Goal: Information Seeking & Learning: Learn about a topic

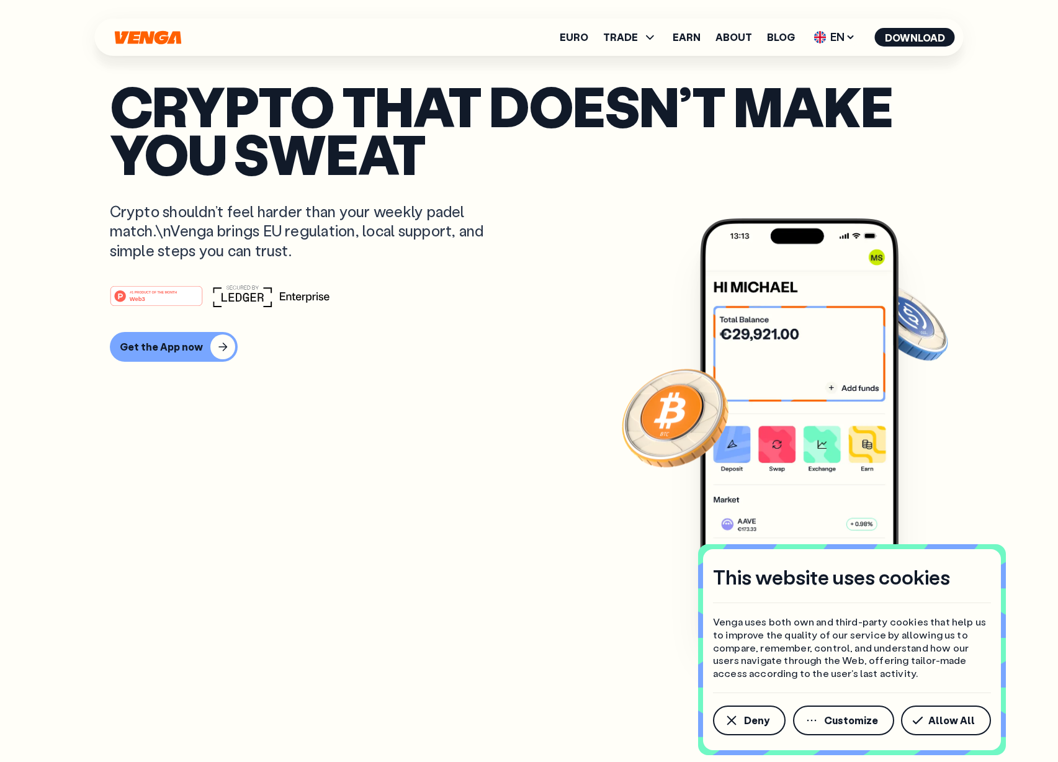
click at [864, 712] on button "Customize" at bounding box center [843, 721] width 101 height 30
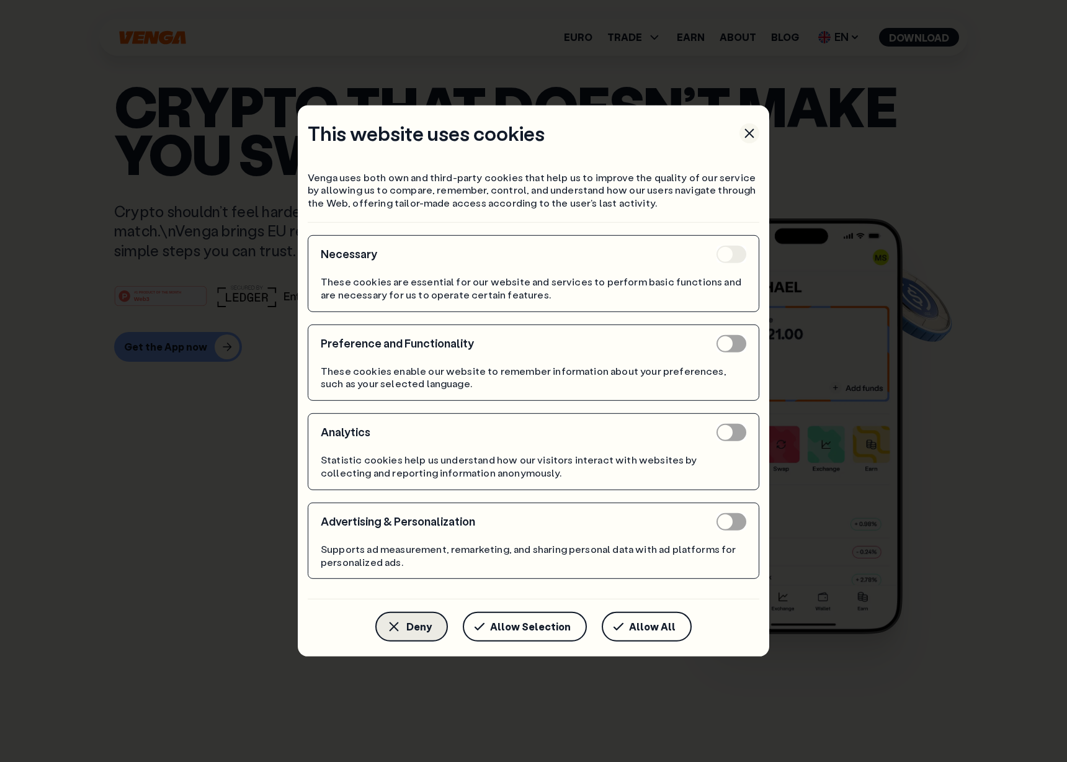
click at [432, 629] on span "Deny" at bounding box center [418, 627] width 25 height 10
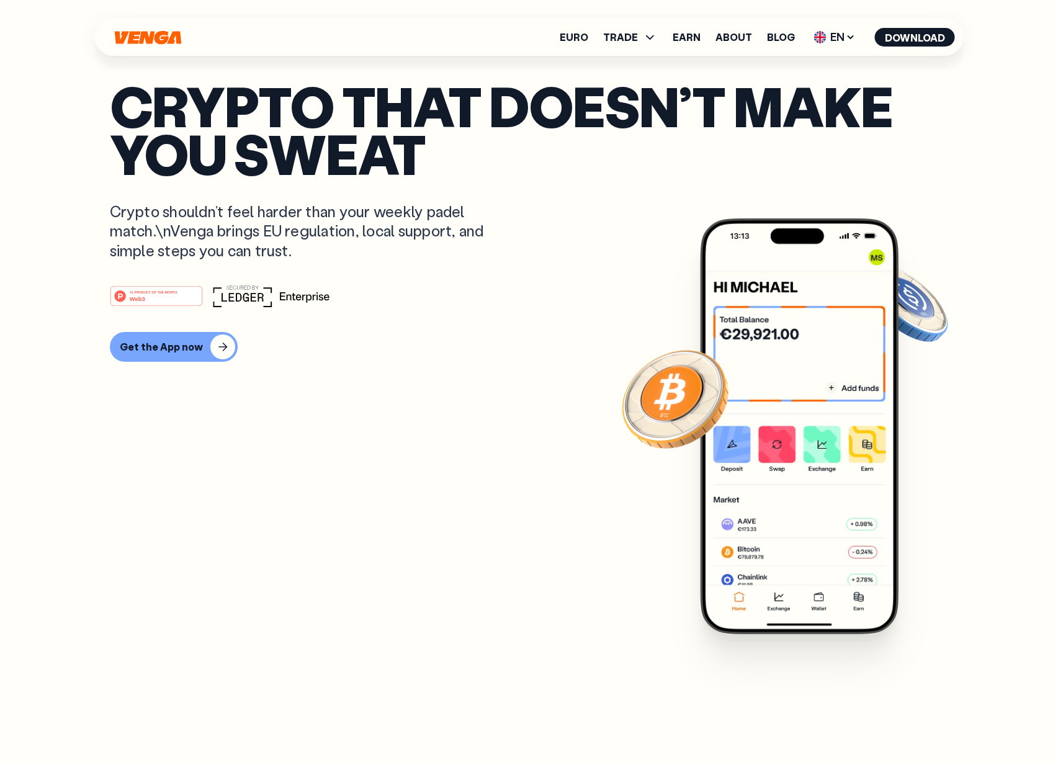
click at [550, 116] on p "Crypto that doesn’t make you sweat" at bounding box center [529, 129] width 839 height 95
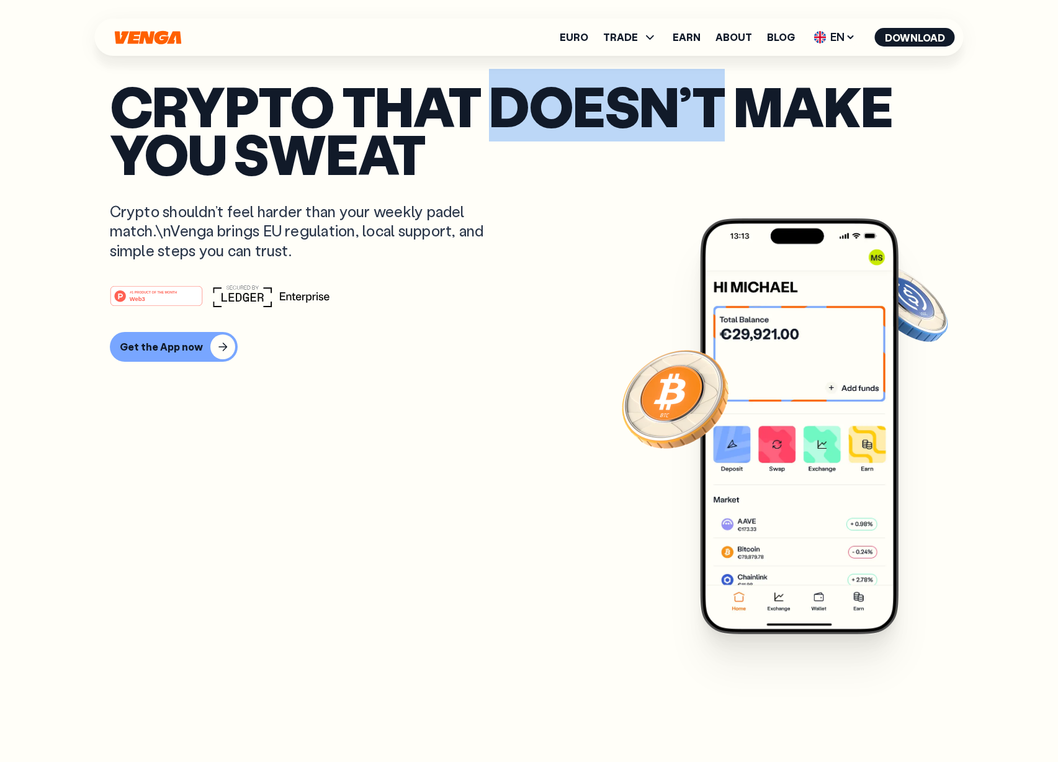
click at [550, 116] on p "Crypto that doesn’t make you sweat" at bounding box center [529, 129] width 839 height 95
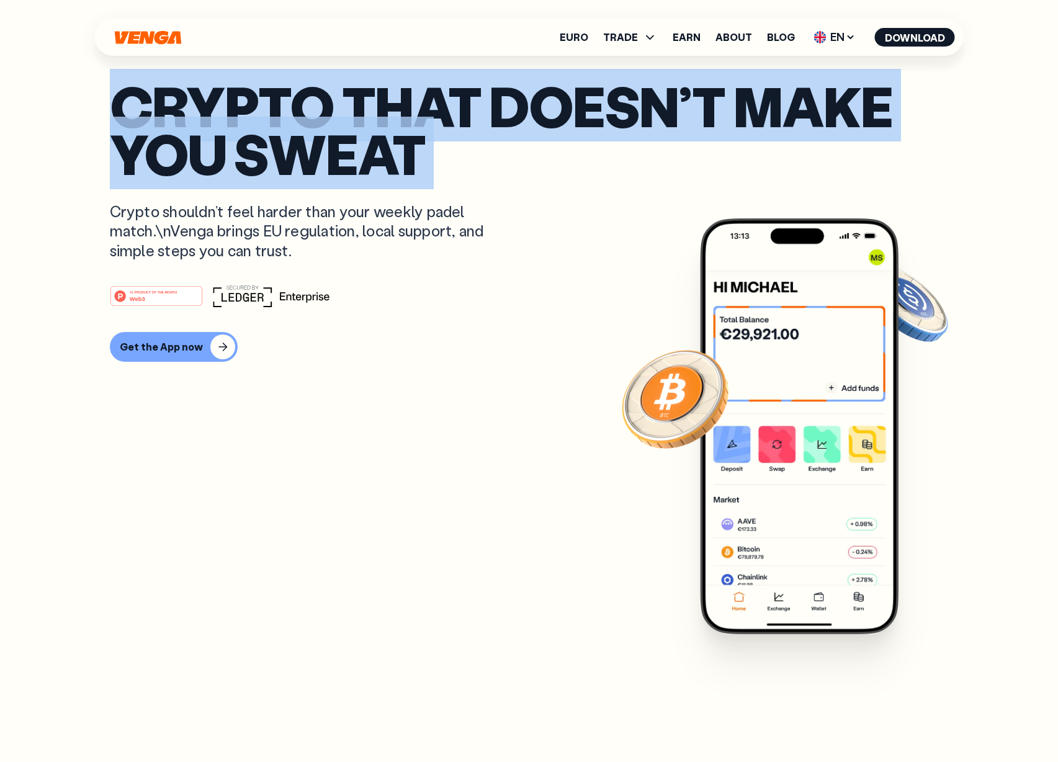
click at [550, 116] on p "Crypto that doesn’t make you sweat" at bounding box center [529, 129] width 839 height 95
click at [415, 158] on p "Crypto that doesn’t make you sweat" at bounding box center [529, 129] width 839 height 95
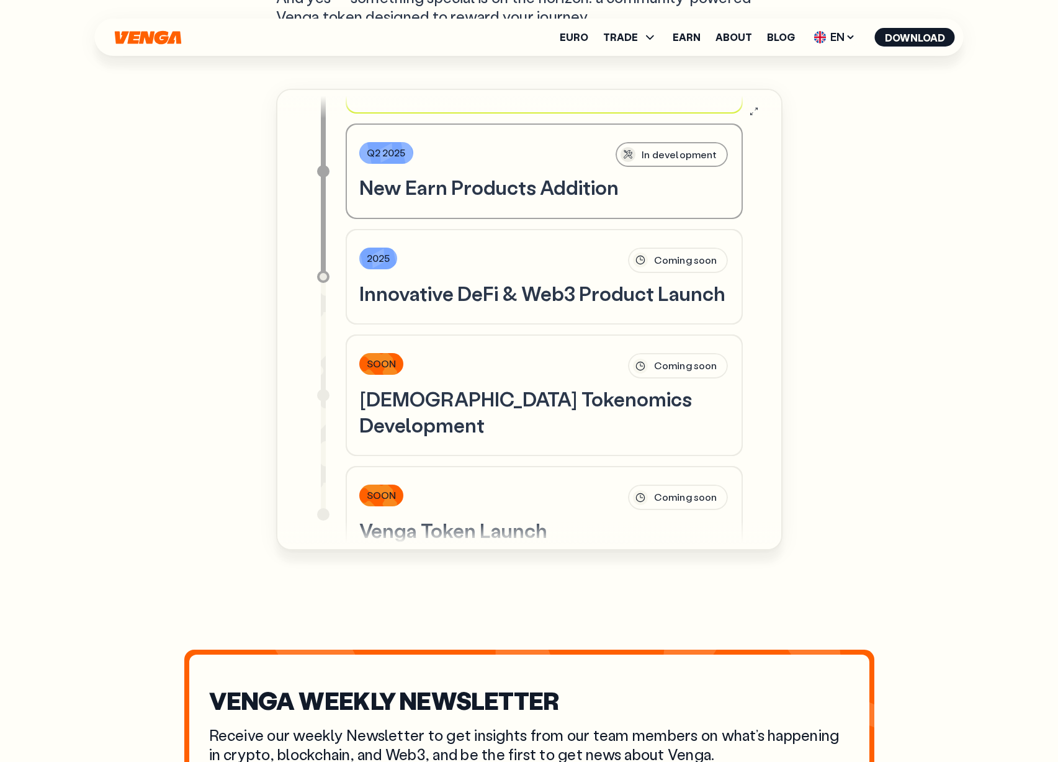
scroll to position [487, 0]
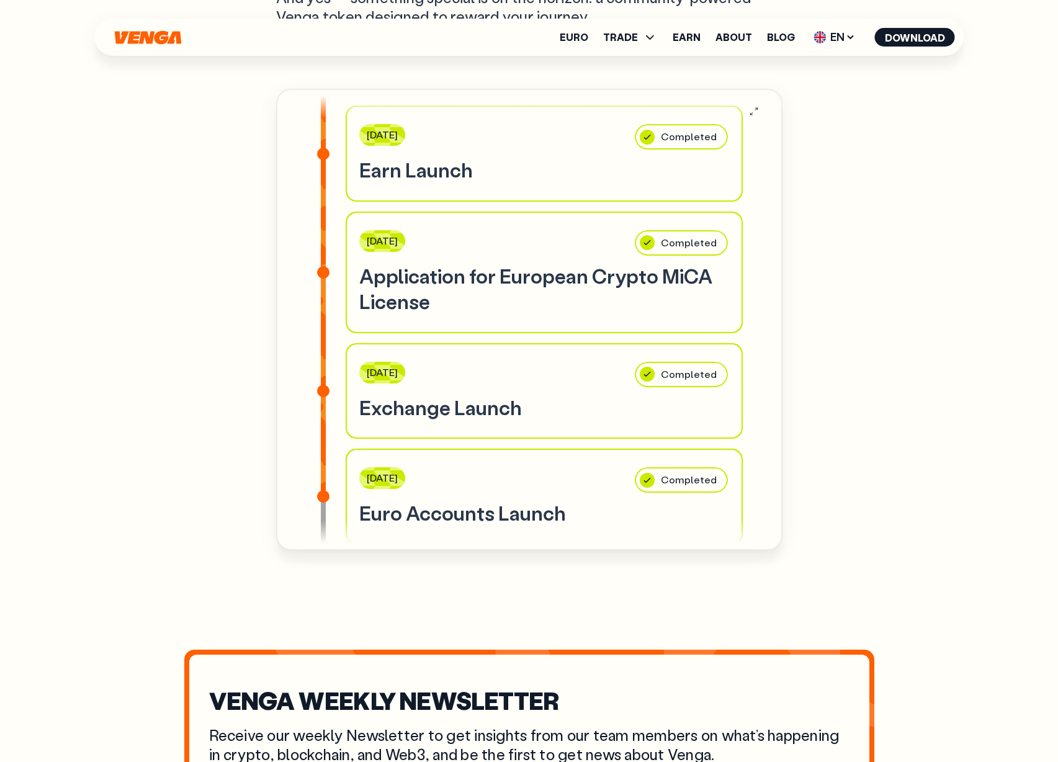
click at [490, 500] on h3 "Euro Accounts Launch" at bounding box center [544, 513] width 370 height 26
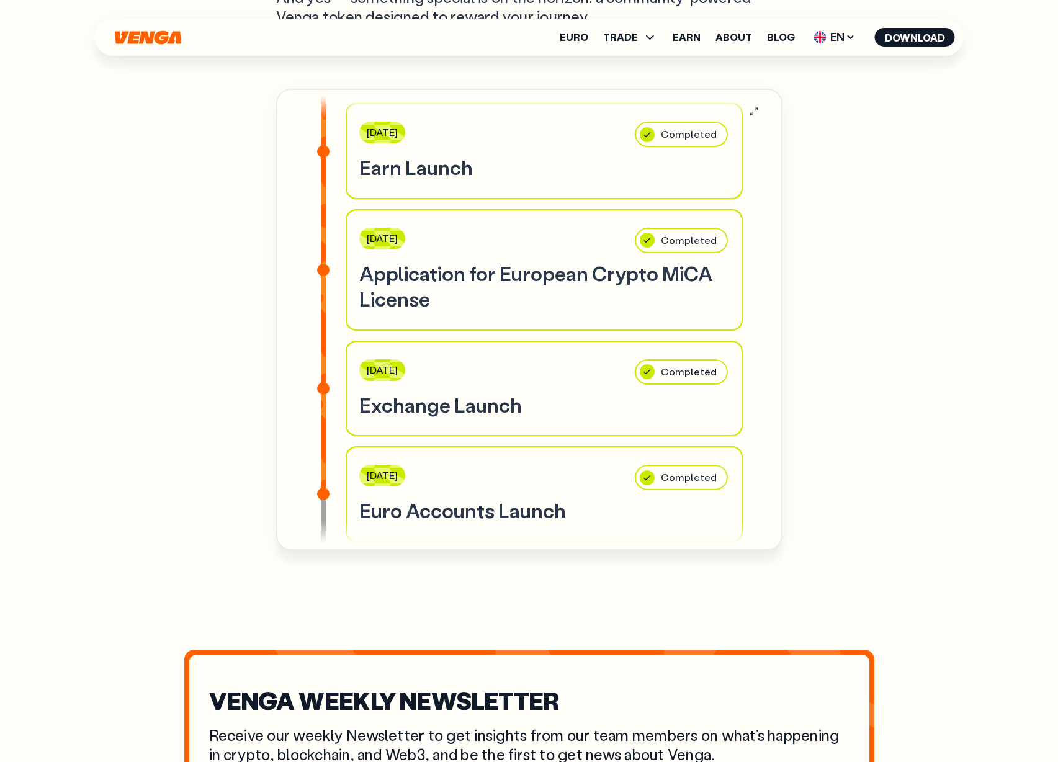
drag, startPoint x: 517, startPoint y: 441, endPoint x: 510, endPoint y: 444, distance: 7.5
click at [517, 465] on div "[DATE] Completed" at bounding box center [544, 478] width 370 height 27
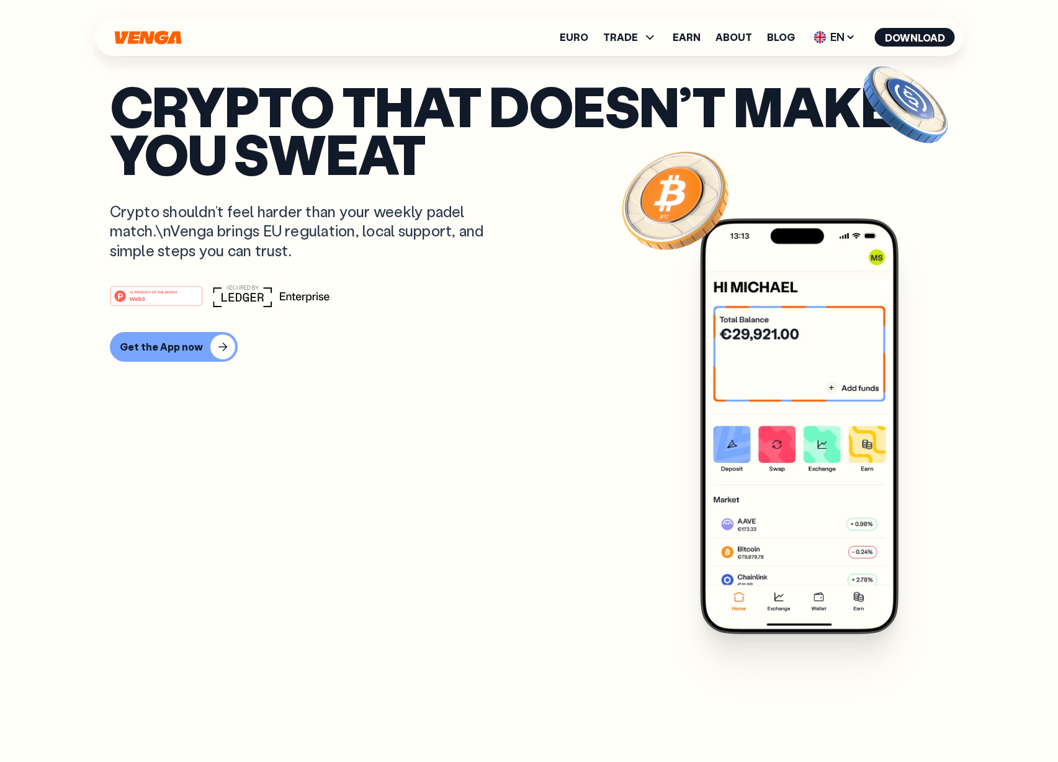
scroll to position [0, 0]
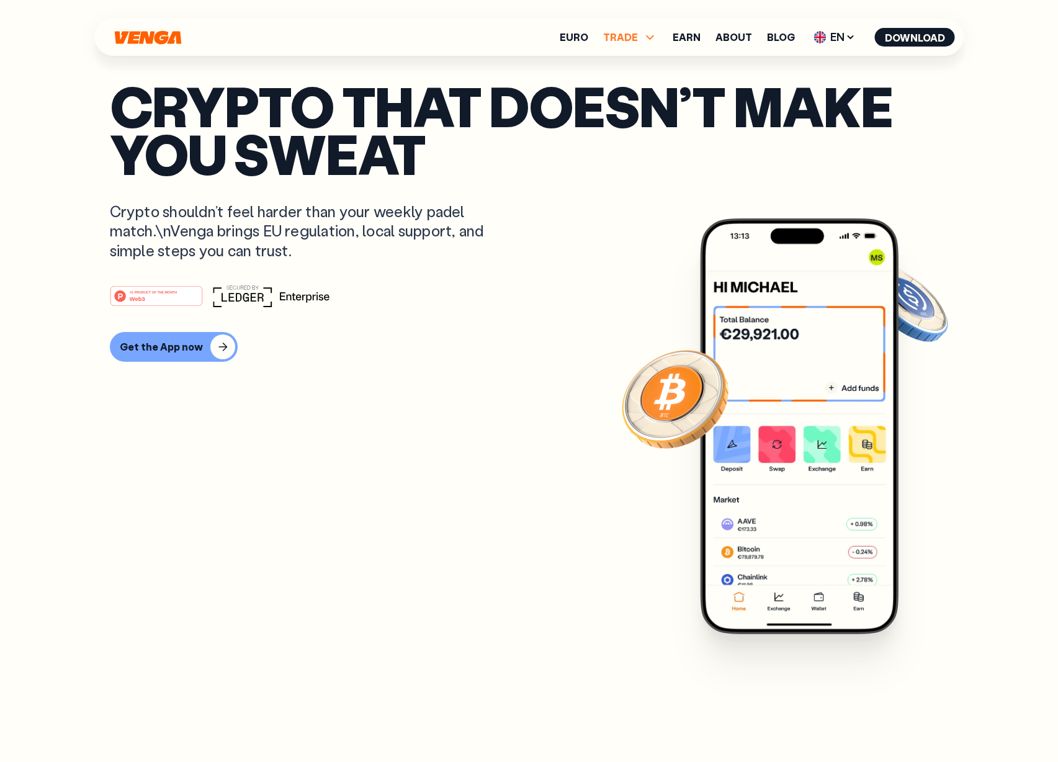
click at [624, 42] on span "TRADE" at bounding box center [620, 37] width 35 height 10
